Goal: Navigation & Orientation: Find specific page/section

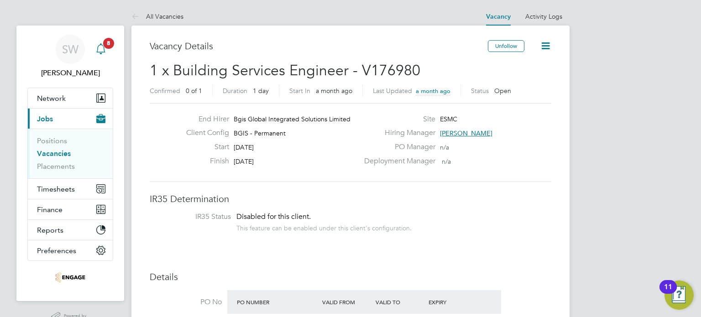
click at [106, 43] on span "8" at bounding box center [108, 43] width 11 height 11
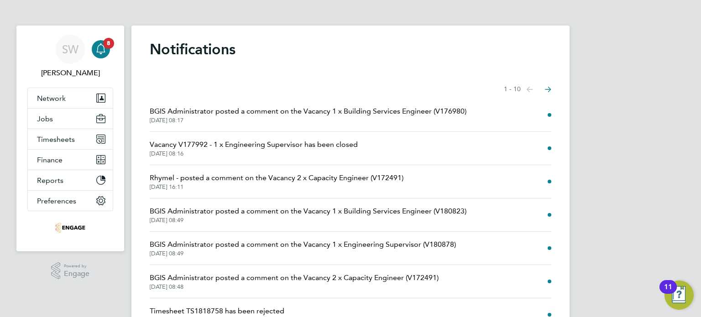
click at [234, 146] on span "Vacancy V177992 - 1 x Engineering Supervisor has been closed" at bounding box center [254, 144] width 208 height 11
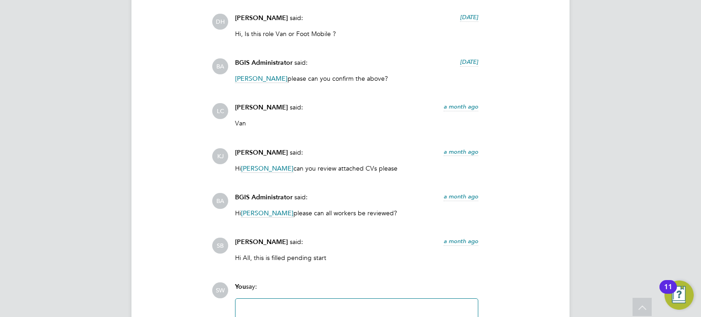
scroll to position [1605, 0]
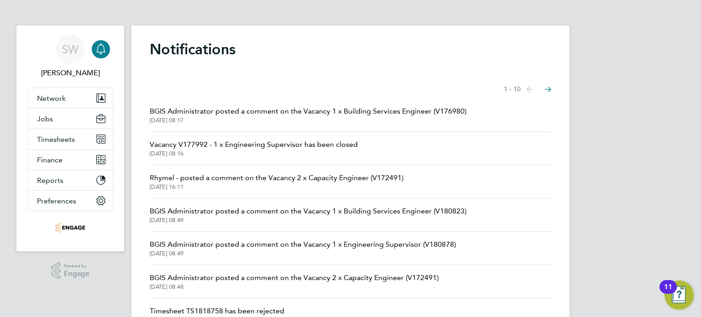
click at [101, 43] on icon "Main navigation" at bounding box center [100, 48] width 11 height 11
click at [46, 115] on span "Jobs" at bounding box center [45, 119] width 16 height 9
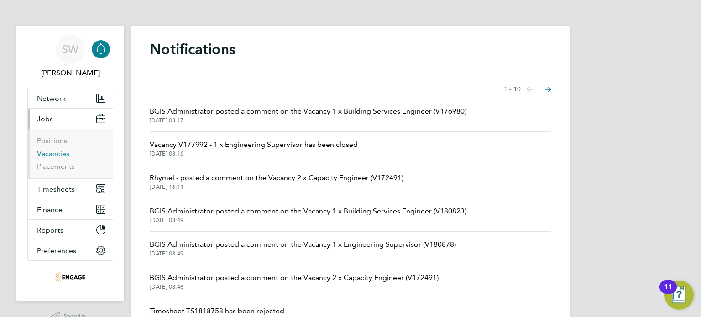
click at [47, 154] on link "Vacancies" at bounding box center [53, 153] width 32 height 9
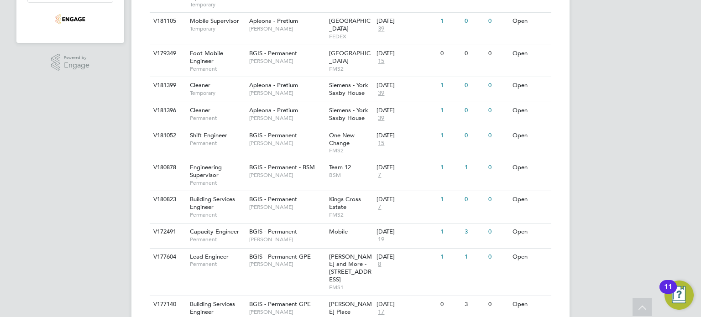
scroll to position [154, 0]
